Goal: Use online tool/utility

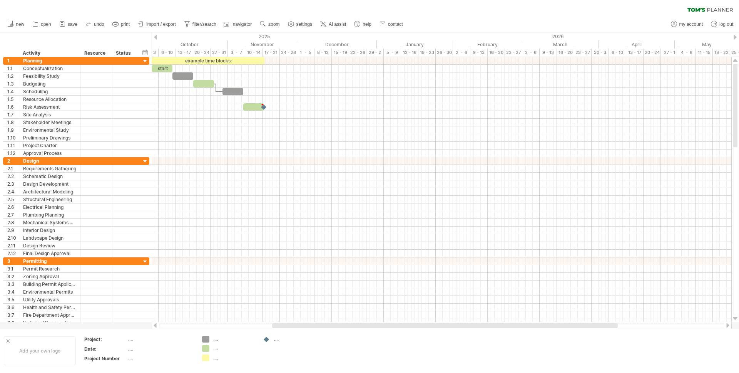
click at [156, 38] on div at bounding box center [155, 37] width 3 height 5
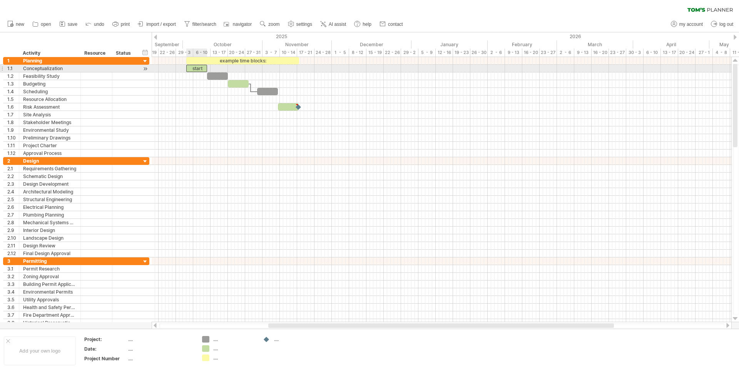
click at [197, 69] on div "start" at bounding box center [196, 68] width 21 height 7
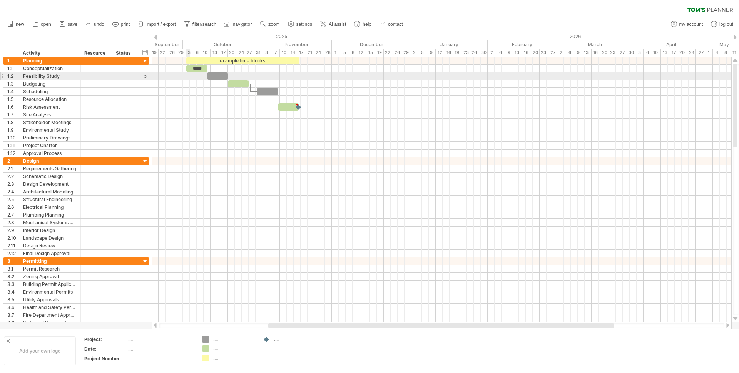
click at [189, 77] on div at bounding box center [442, 76] width 580 height 8
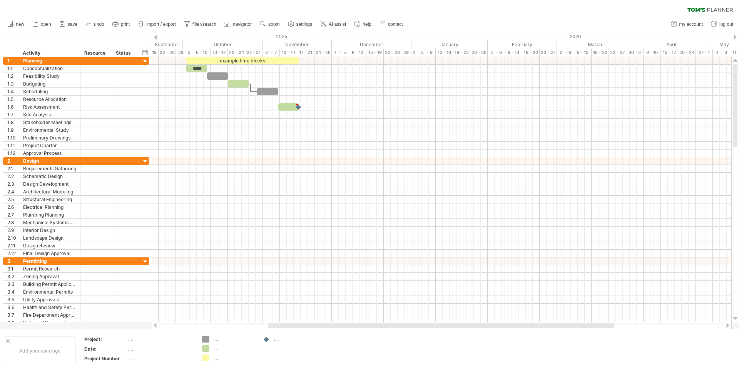
click at [154, 36] on div at bounding box center [155, 37] width 3 height 5
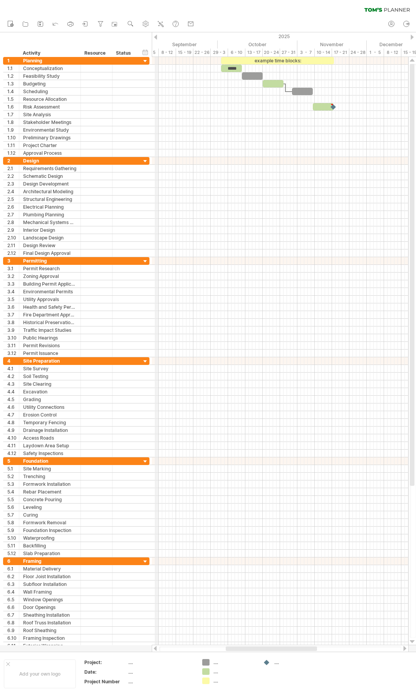
click at [156, 55] on div "1 - 5" at bounding box center [149, 53] width 17 height 8
click at [166, 67] on div at bounding box center [280, 69] width 256 height 8
click at [166, 68] on div at bounding box center [280, 69] width 256 height 8
click at [146, 61] on div at bounding box center [145, 61] width 7 height 7
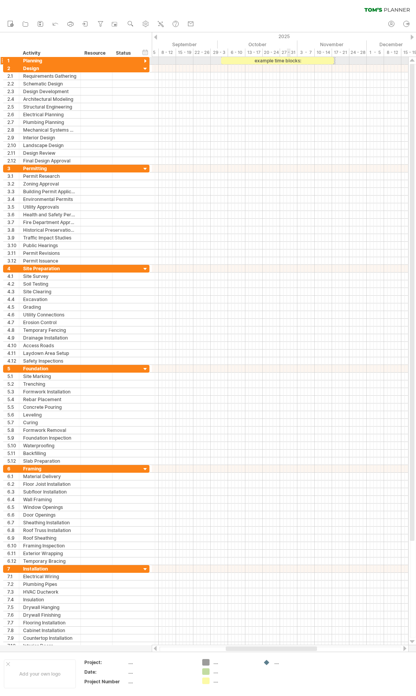
click at [146, 62] on div at bounding box center [145, 61] width 7 height 7
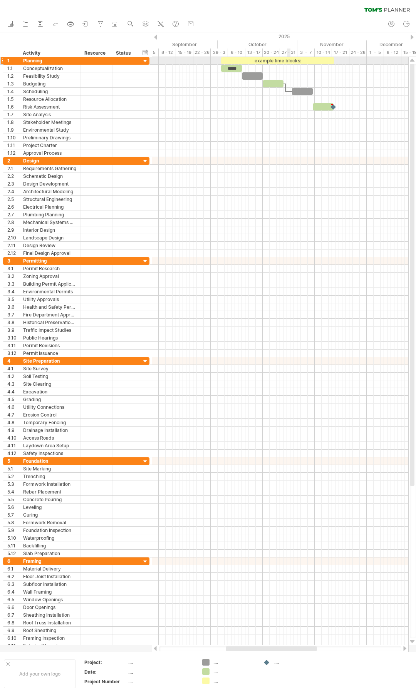
click at [144, 61] on div at bounding box center [145, 61] width 7 height 7
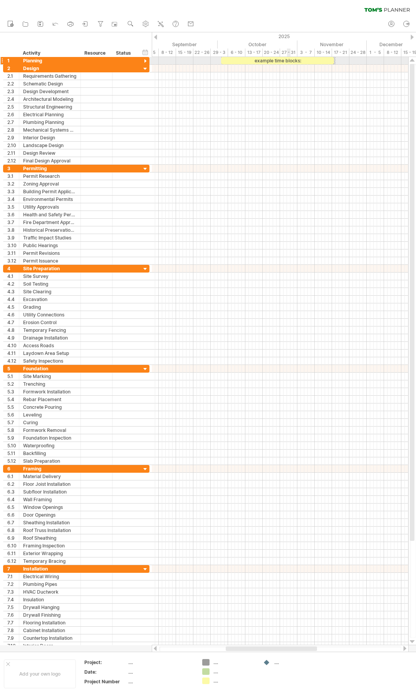
click at [144, 61] on div at bounding box center [145, 61] width 7 height 7
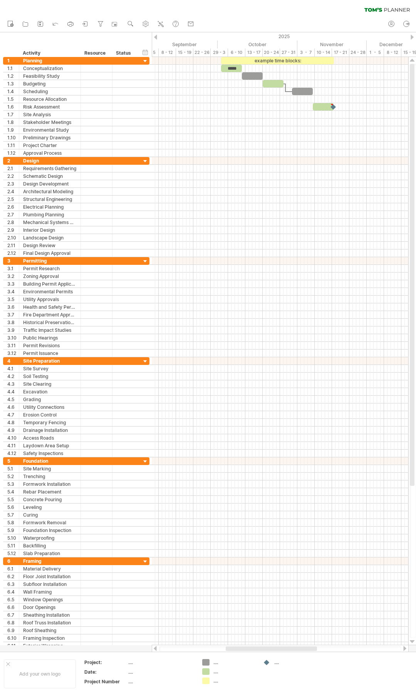
click at [413, 38] on div at bounding box center [412, 37] width 3 height 5
